Goal: Navigation & Orientation: Find specific page/section

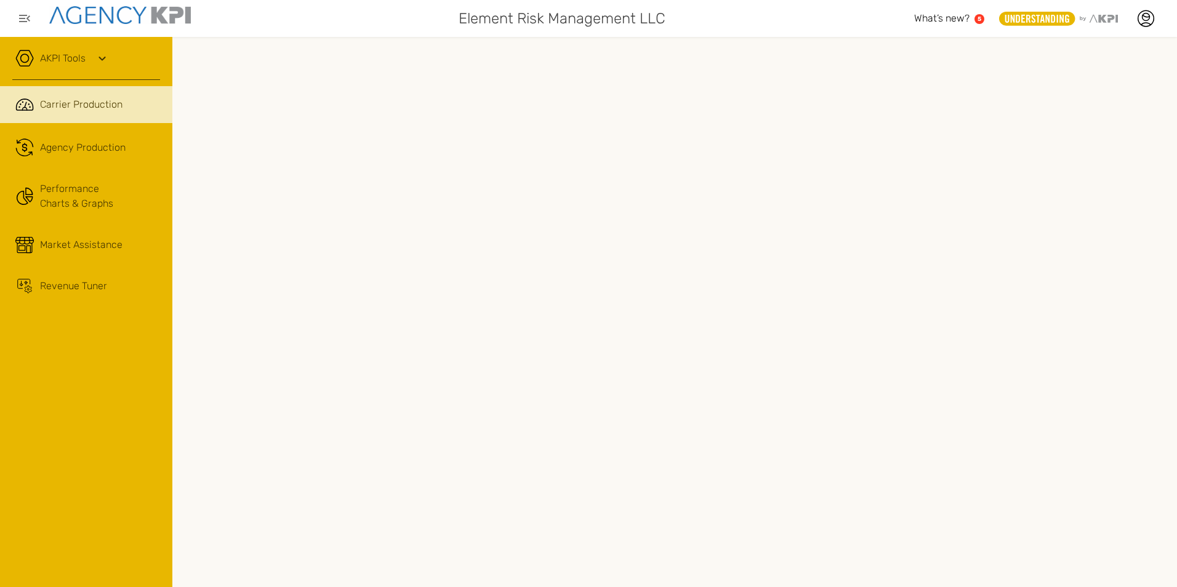
click at [78, 168] on ul ".cls-1{fill:none;stroke:#221f20;stroke-linecap:round;stroke-linejoin:round;stro…" at bounding box center [86, 194] width 148 height 217
click at [60, 152] on div "Agency Production" at bounding box center [83, 147] width 86 height 15
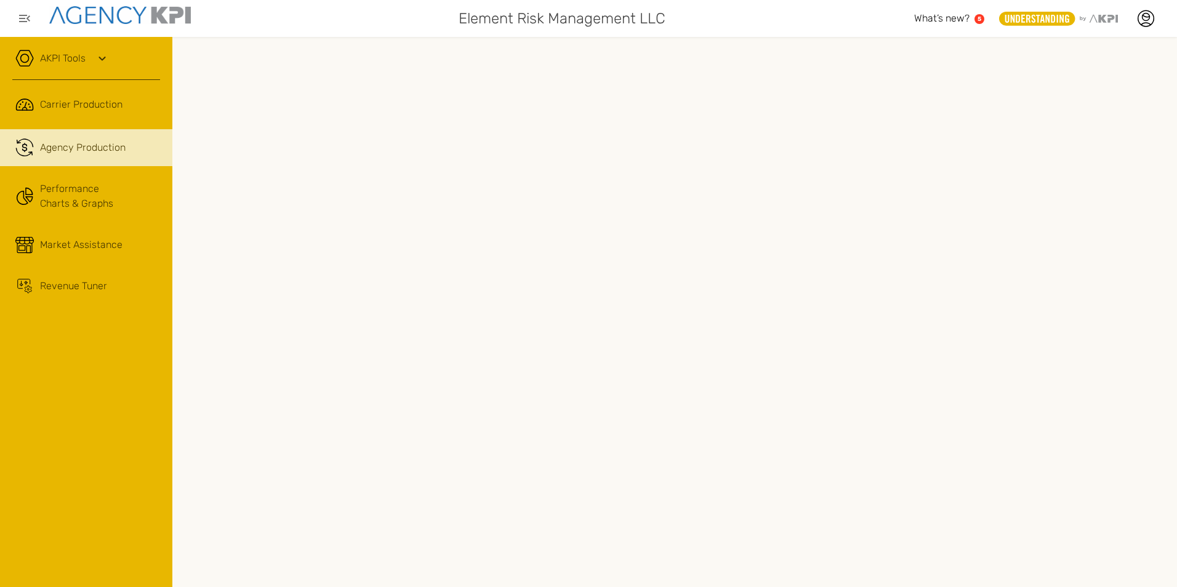
click at [70, 60] on link "AKPI Tools" at bounding box center [63, 58] width 46 height 15
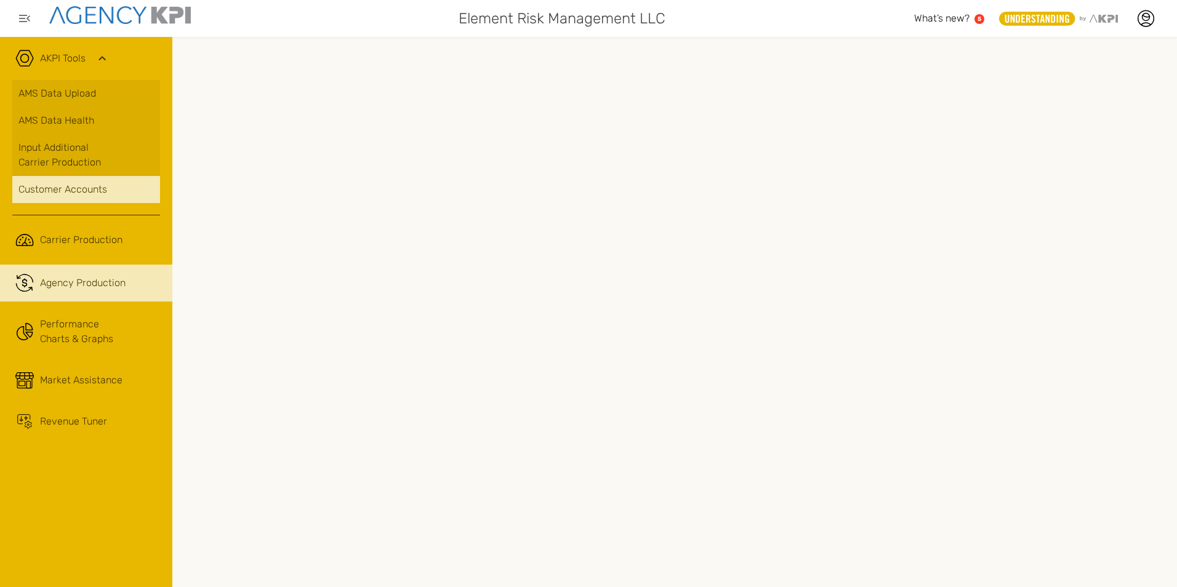
click at [79, 189] on div "Customer Accounts" at bounding box center [85, 189] width 135 height 15
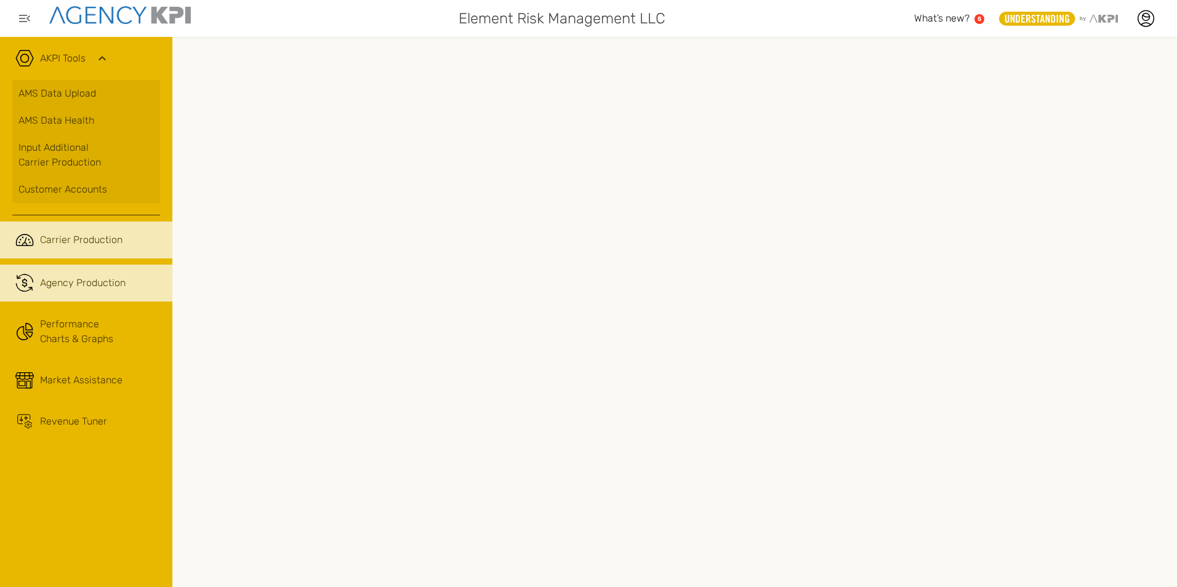
click at [46, 249] on link ".cls-1{fill:none;stroke:#221f20;stroke-linecap:round;stroke-linejoin:round;stro…" at bounding box center [86, 240] width 172 height 37
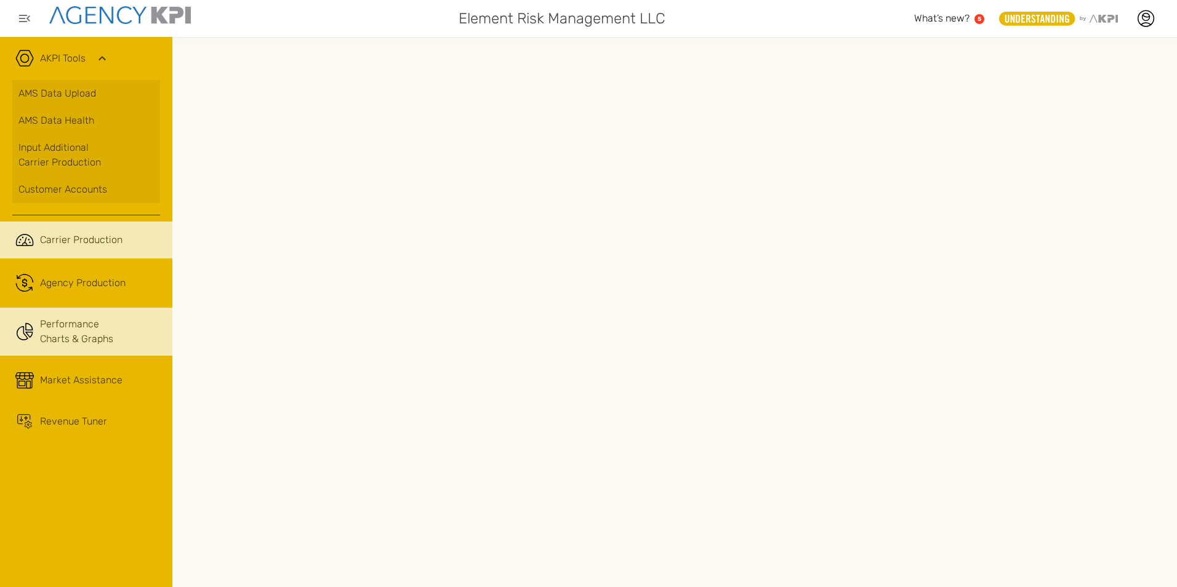
click at [101, 350] on link "Performance Charts & Graphs" at bounding box center [86, 332] width 172 height 48
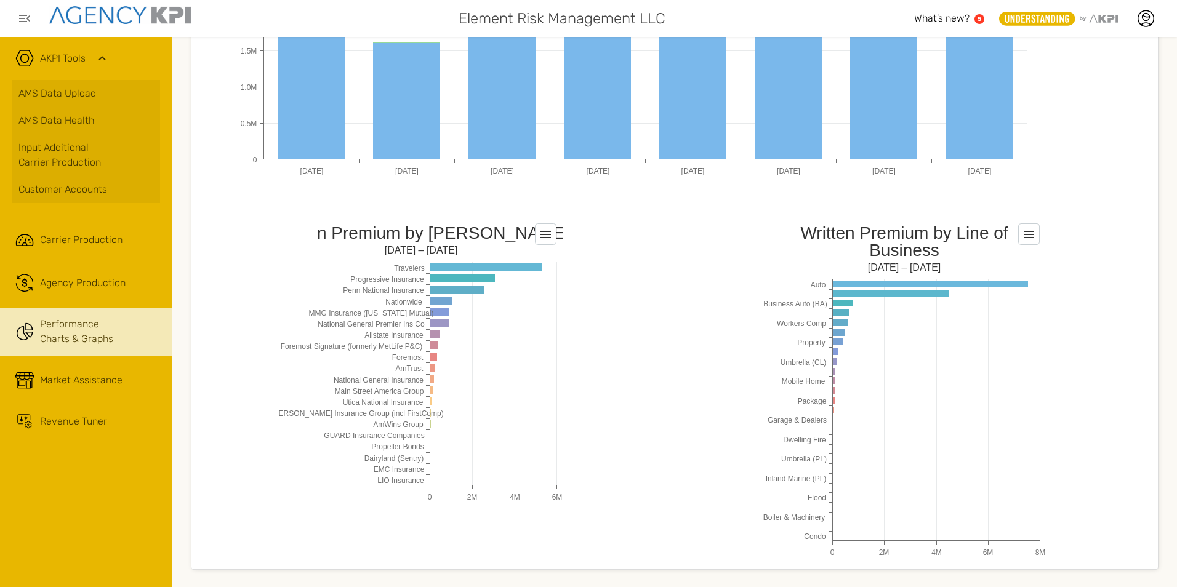
scroll to position [912, 0]
click at [76, 289] on div "Agency Production" at bounding box center [83, 283] width 86 height 15
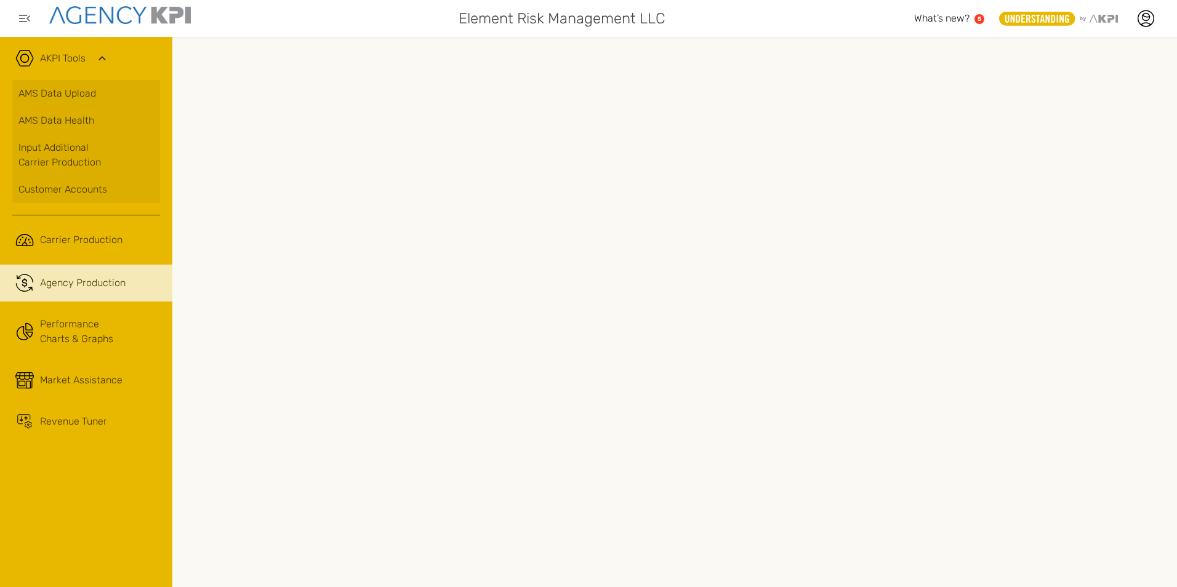
click at [1046, 19] on icon at bounding box center [1037, 18] width 64 height 8
click at [73, 191] on div "Customer Accounts" at bounding box center [85, 189] width 135 height 15
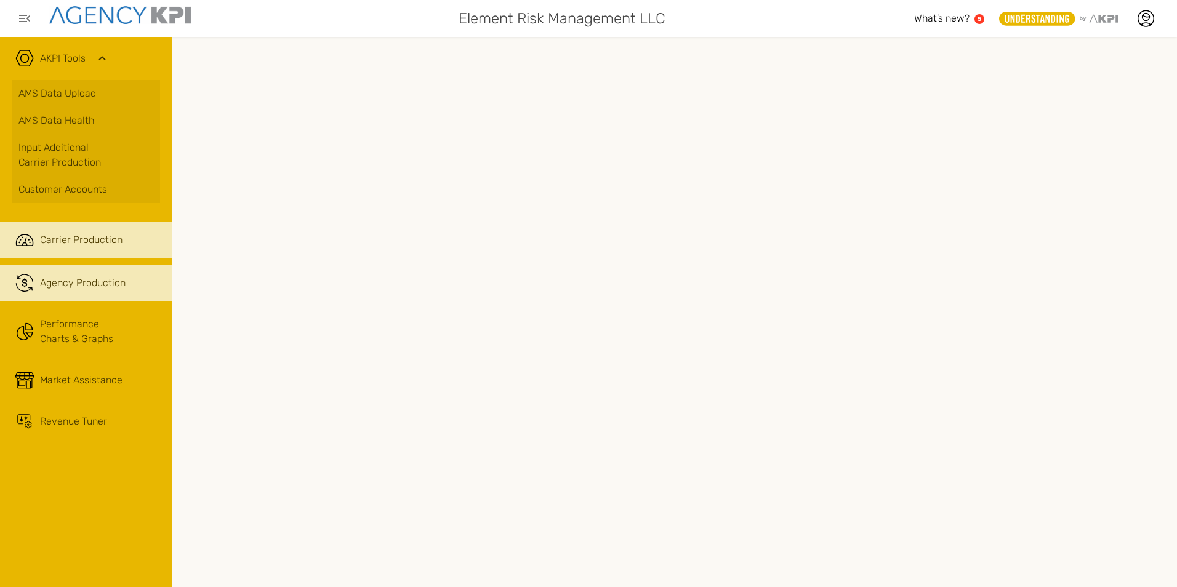
click at [50, 239] on span "Carrier Production" at bounding box center [81, 240] width 82 height 15
click at [74, 231] on link ".cls-1{fill:none;stroke:#221f20;stroke-linecap:round;stroke-linejoin:round;stro…" at bounding box center [86, 240] width 172 height 37
